Goal: Find specific page/section: Find specific page/section

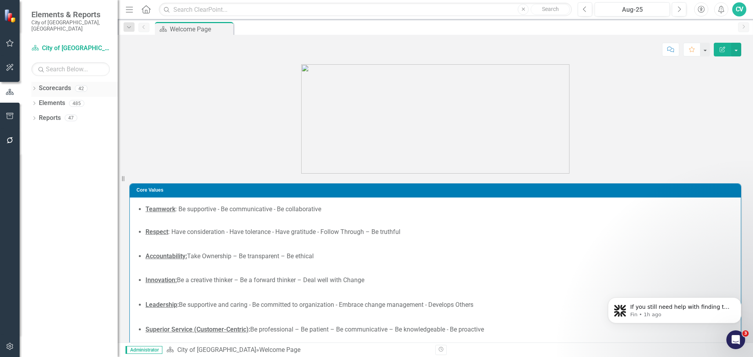
click at [35, 82] on div "Dropdown Scorecards 42" at bounding box center [74, 89] width 86 height 15
click at [33, 87] on icon "Dropdown" at bounding box center [33, 89] width 5 height 4
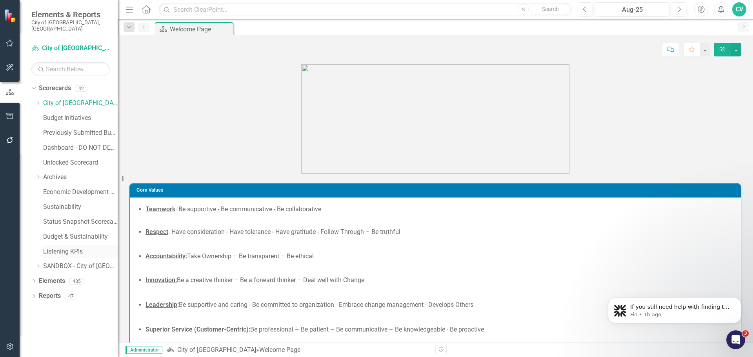
click at [68, 247] on link "Listening KPIs" at bounding box center [80, 251] width 75 height 9
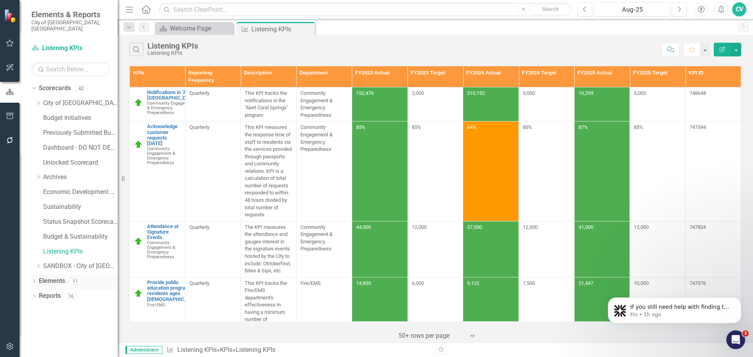
click at [33, 280] on icon "Dropdown" at bounding box center [33, 282] width 5 height 4
click at [38, 310] on icon "Dropdown" at bounding box center [37, 312] width 5 height 4
click at [60, 308] on link "KPI KPIs" at bounding box center [55, 311] width 24 height 9
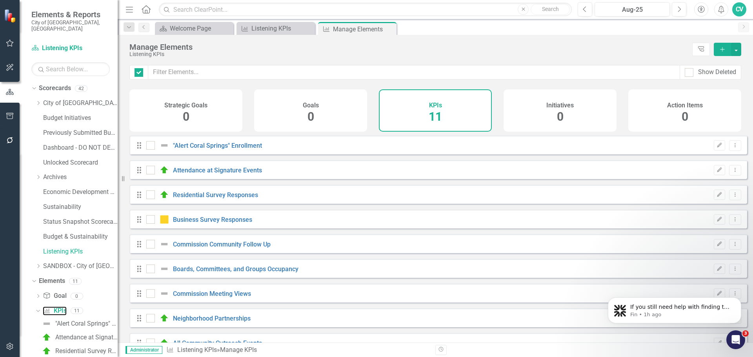
checkbox input "false"
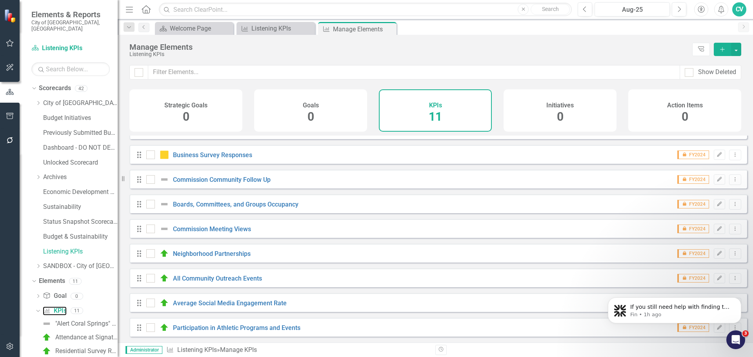
scroll to position [71, 0]
